Goal: Task Accomplishment & Management: Manage account settings

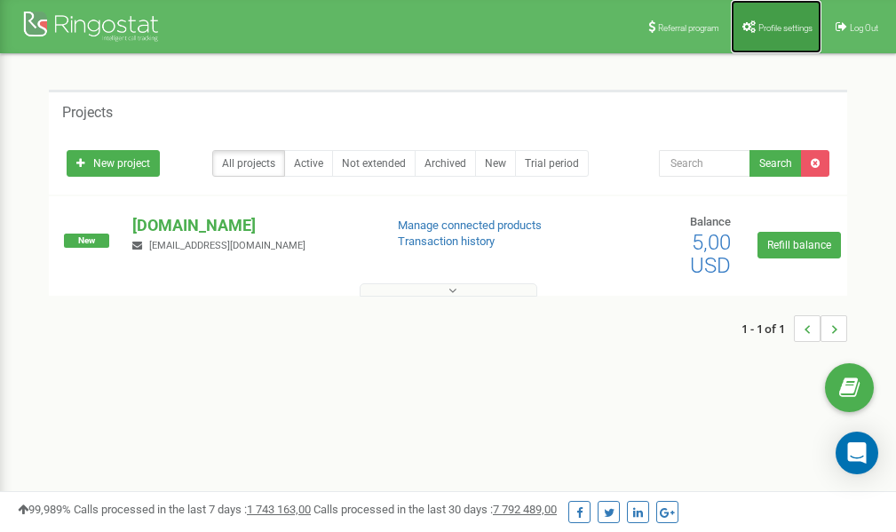
click at [769, 31] on span "Profile settings" at bounding box center [785, 28] width 54 height 10
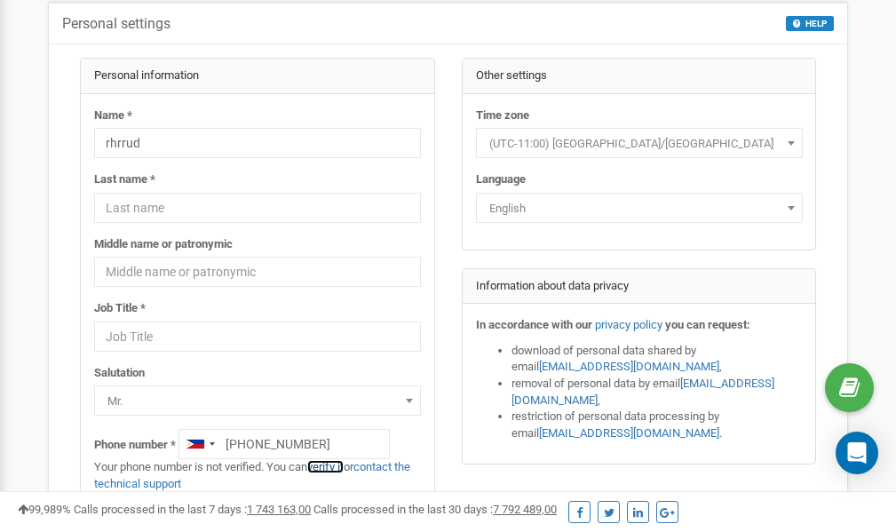
click at [339, 464] on link "verify it" at bounding box center [325, 466] width 36 height 13
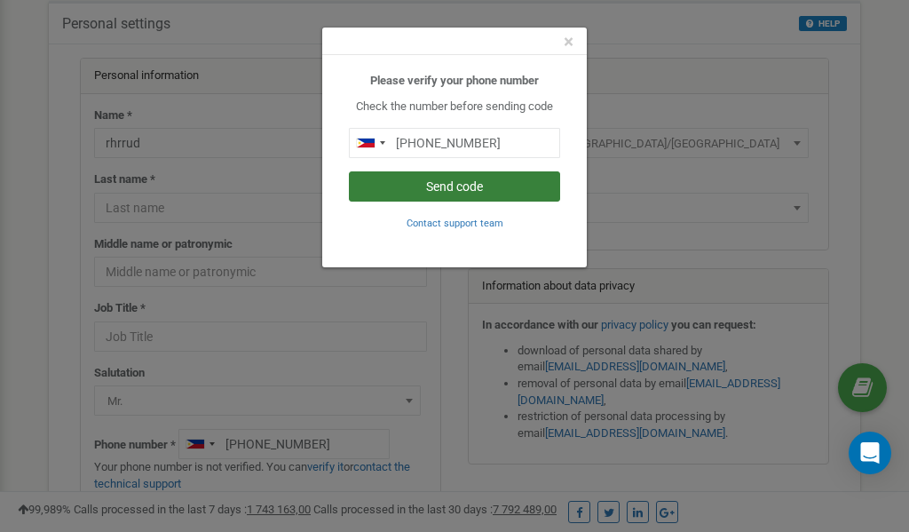
click at [467, 184] on button "Send code" at bounding box center [454, 186] width 211 height 30
